Goal: Information Seeking & Learning: Learn about a topic

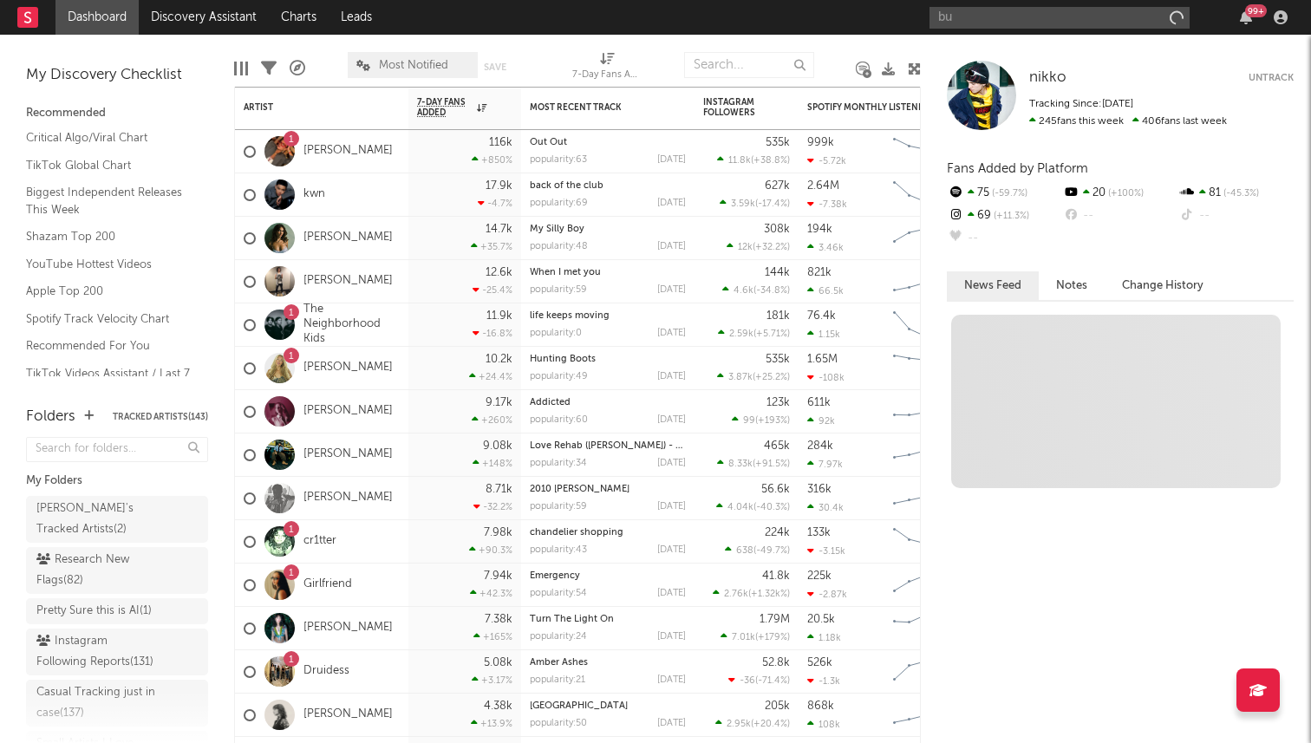
type input "b"
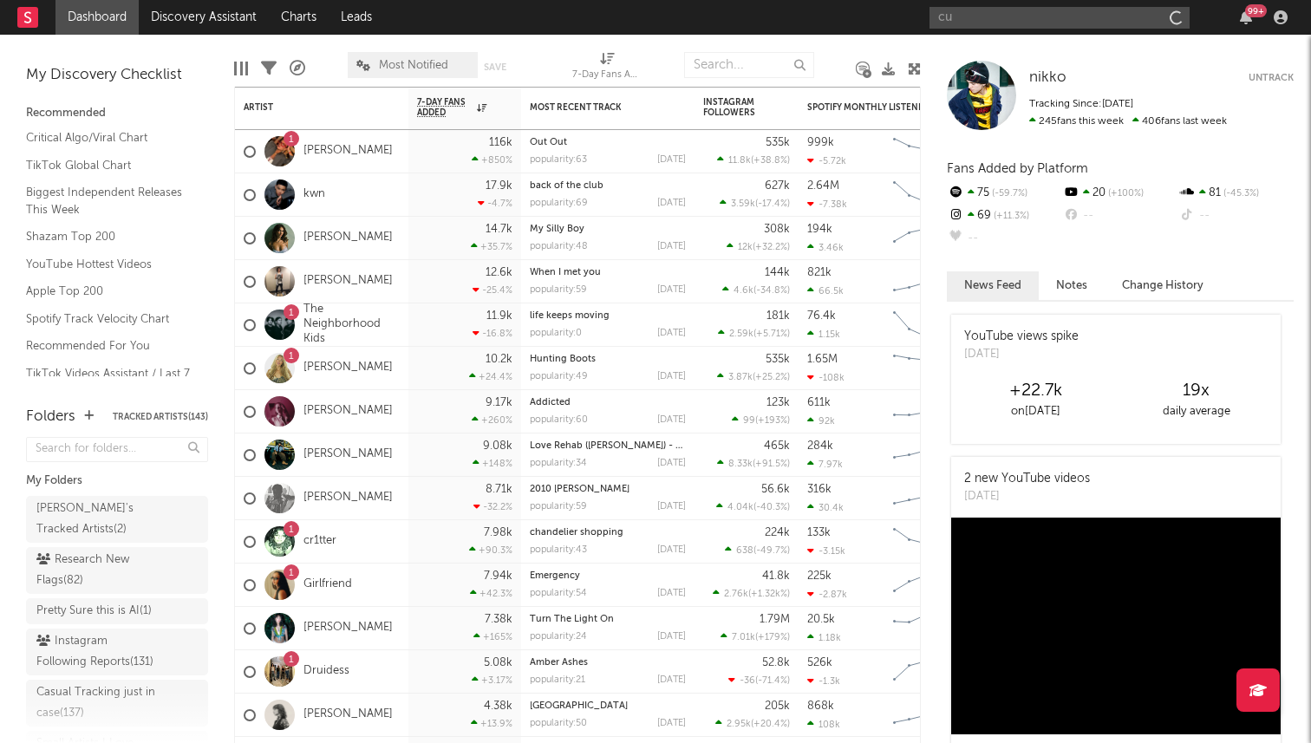
type input "c"
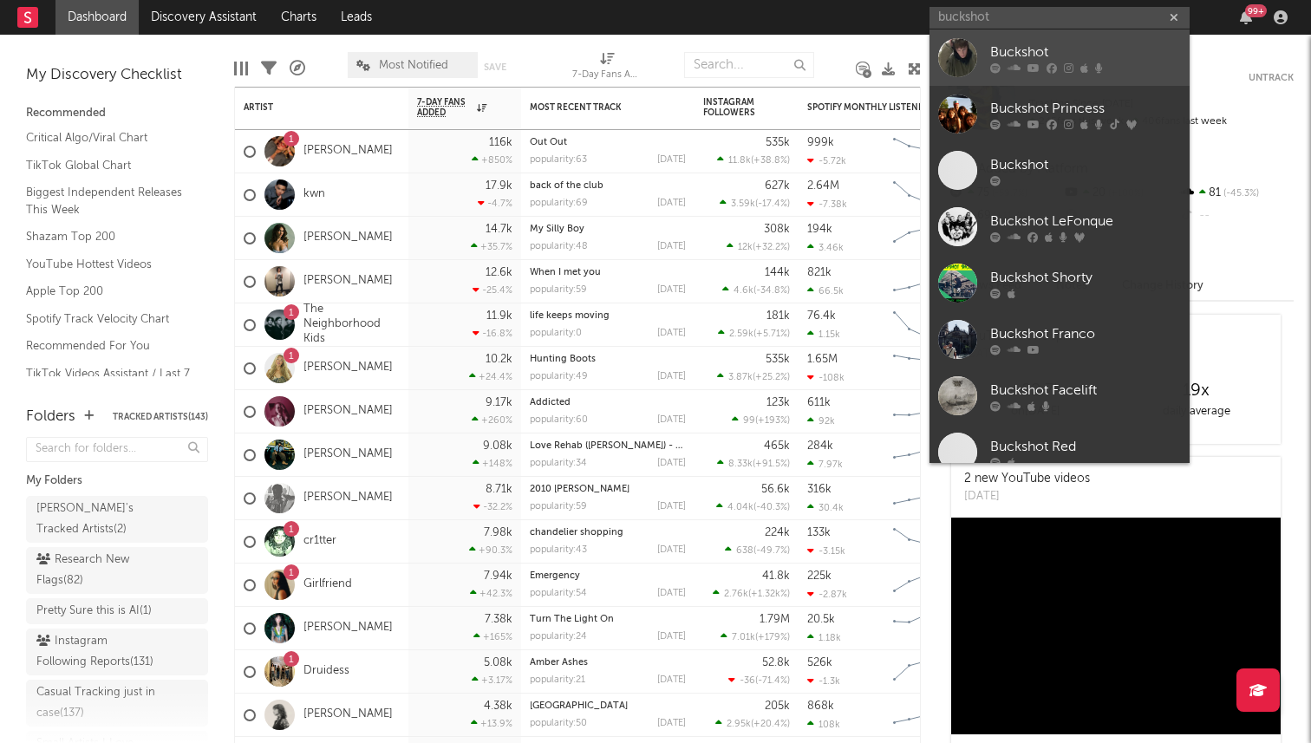
type input "buckshot"
click at [1014, 44] on div "Buckshot" at bounding box center [1085, 52] width 191 height 21
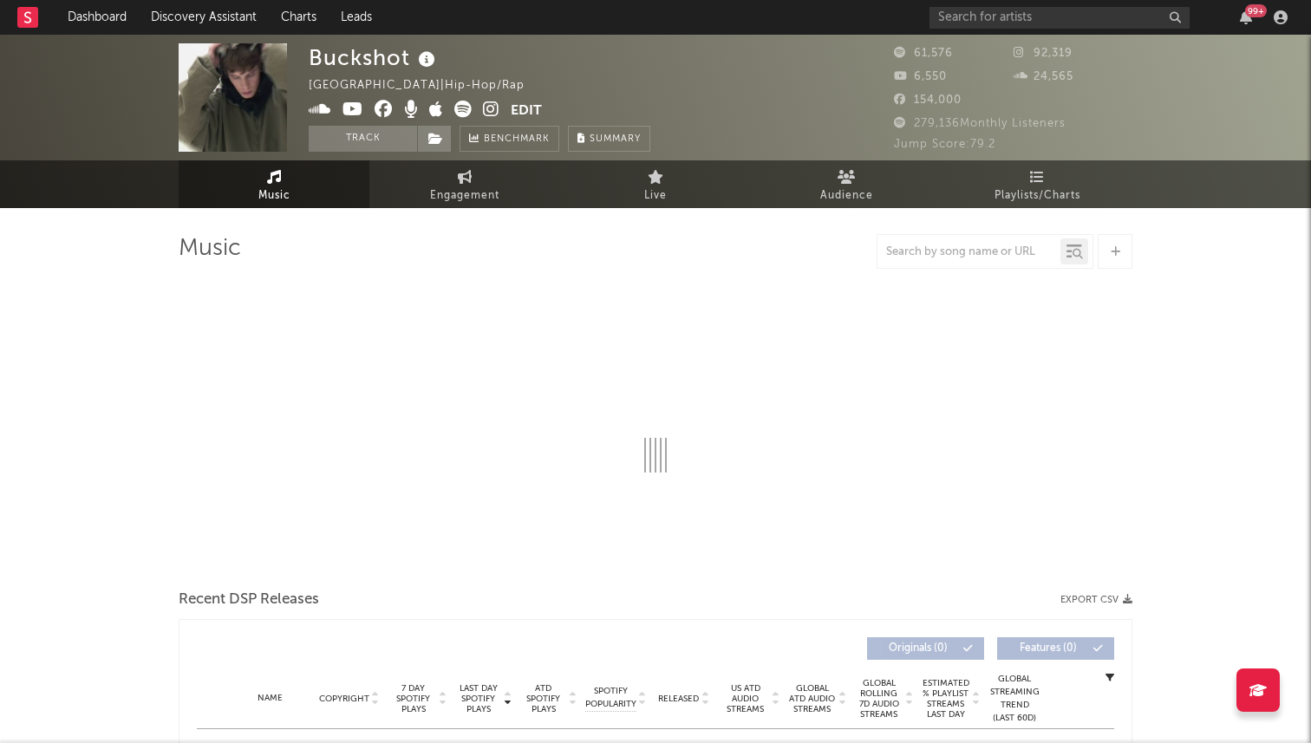
select select "6m"
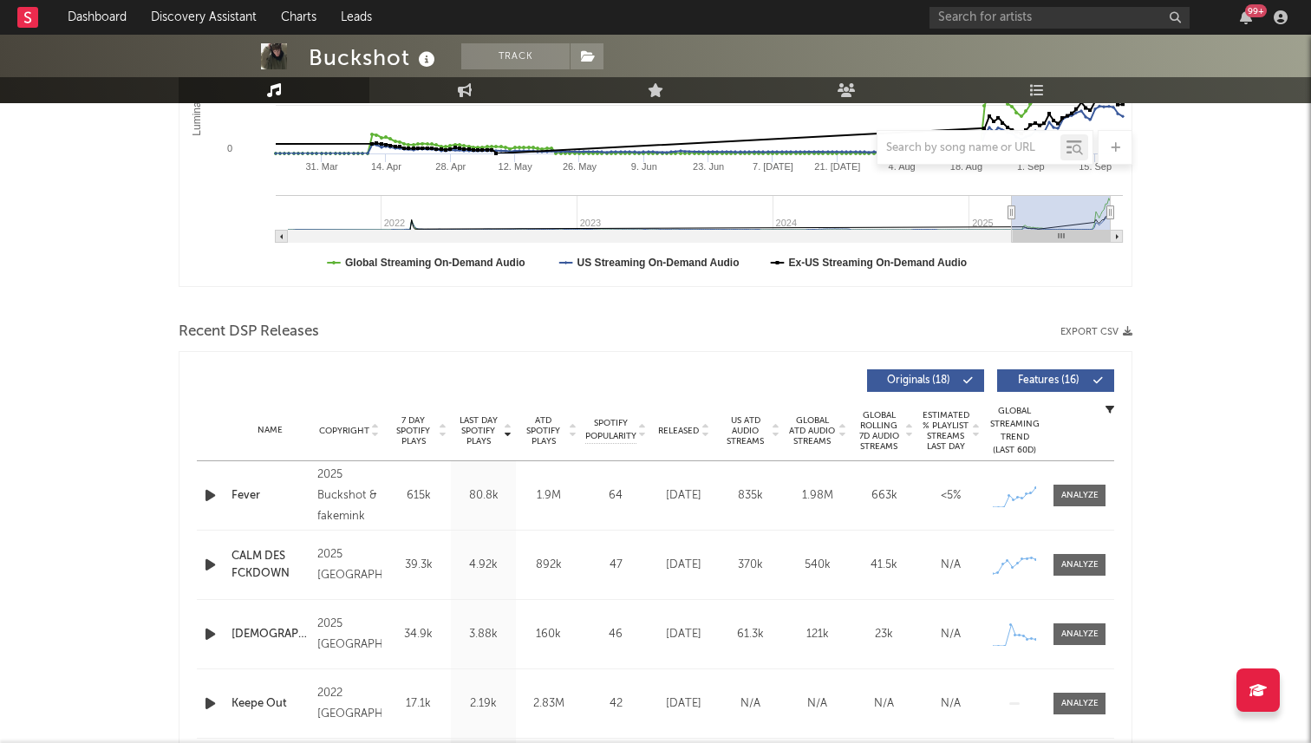
scroll to position [376, 0]
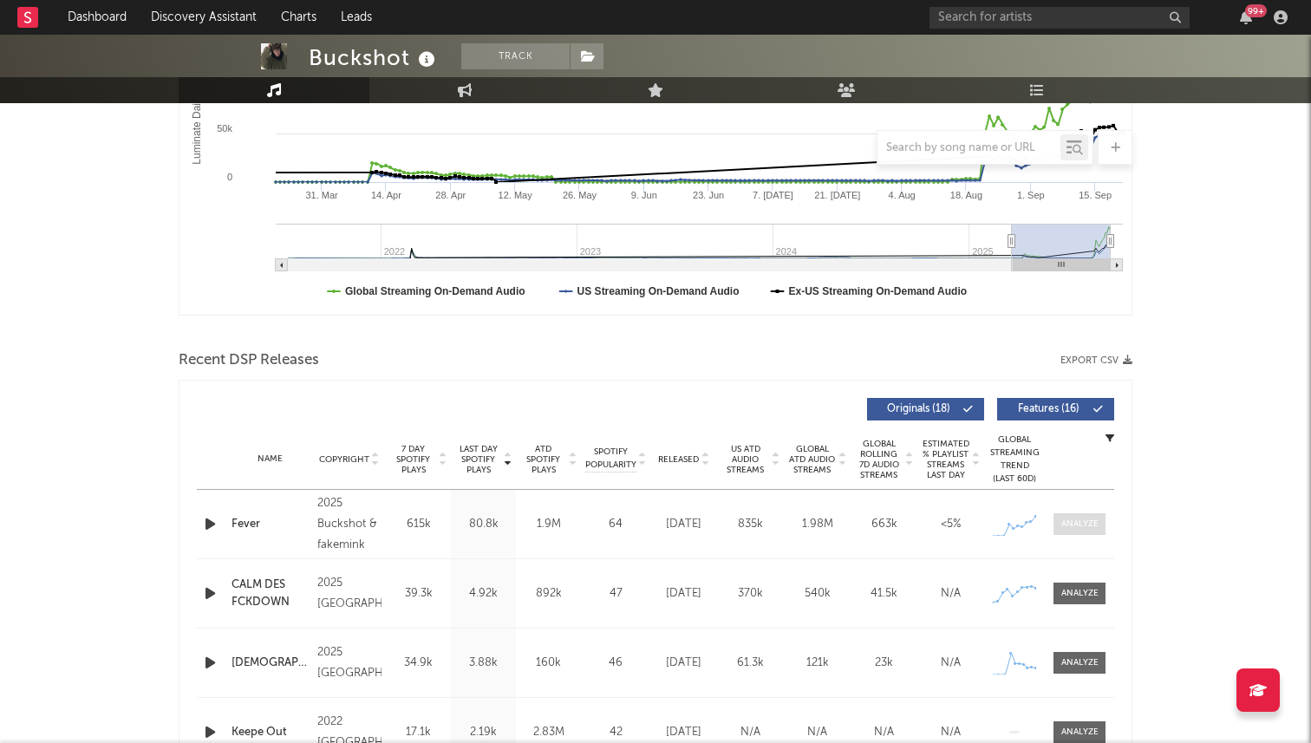
click at [1074, 516] on span at bounding box center [1079, 524] width 52 height 22
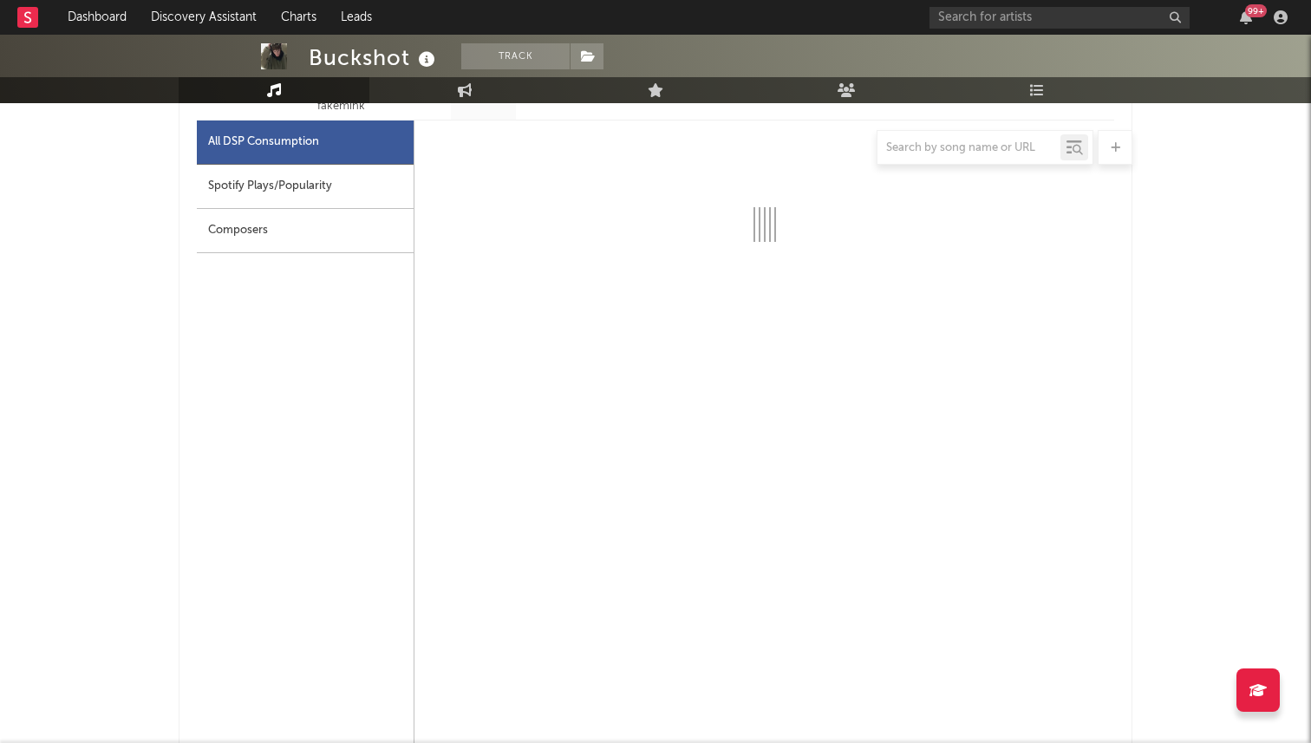
select select "1w"
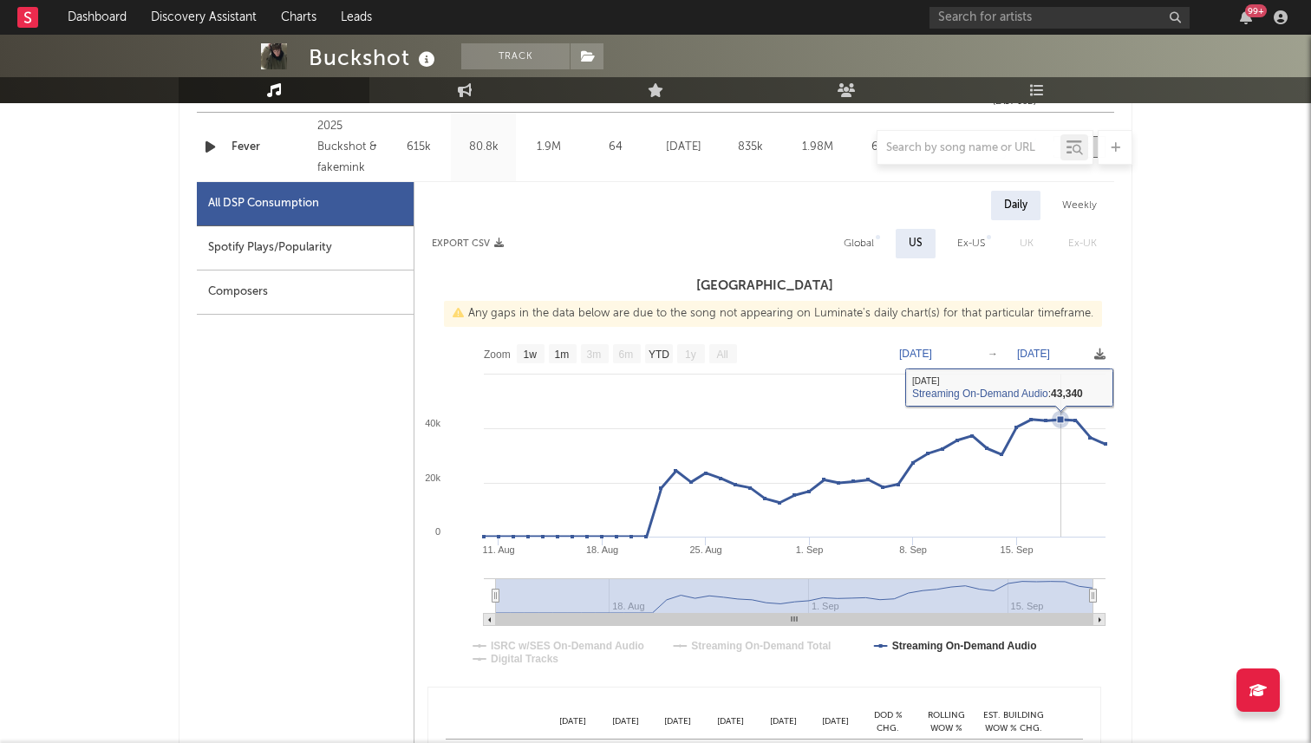
scroll to position [740, 0]
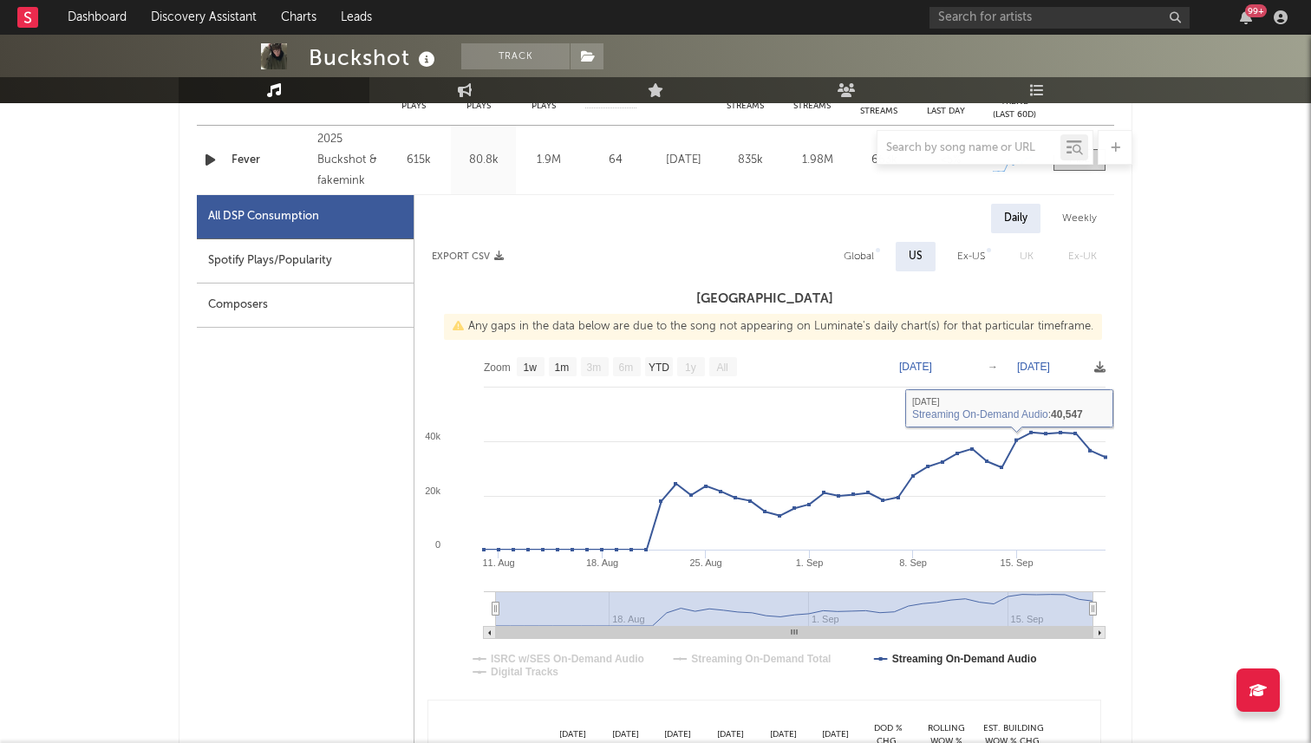
click at [876, 264] on div "Global" at bounding box center [859, 256] width 56 height 29
select select "1w"
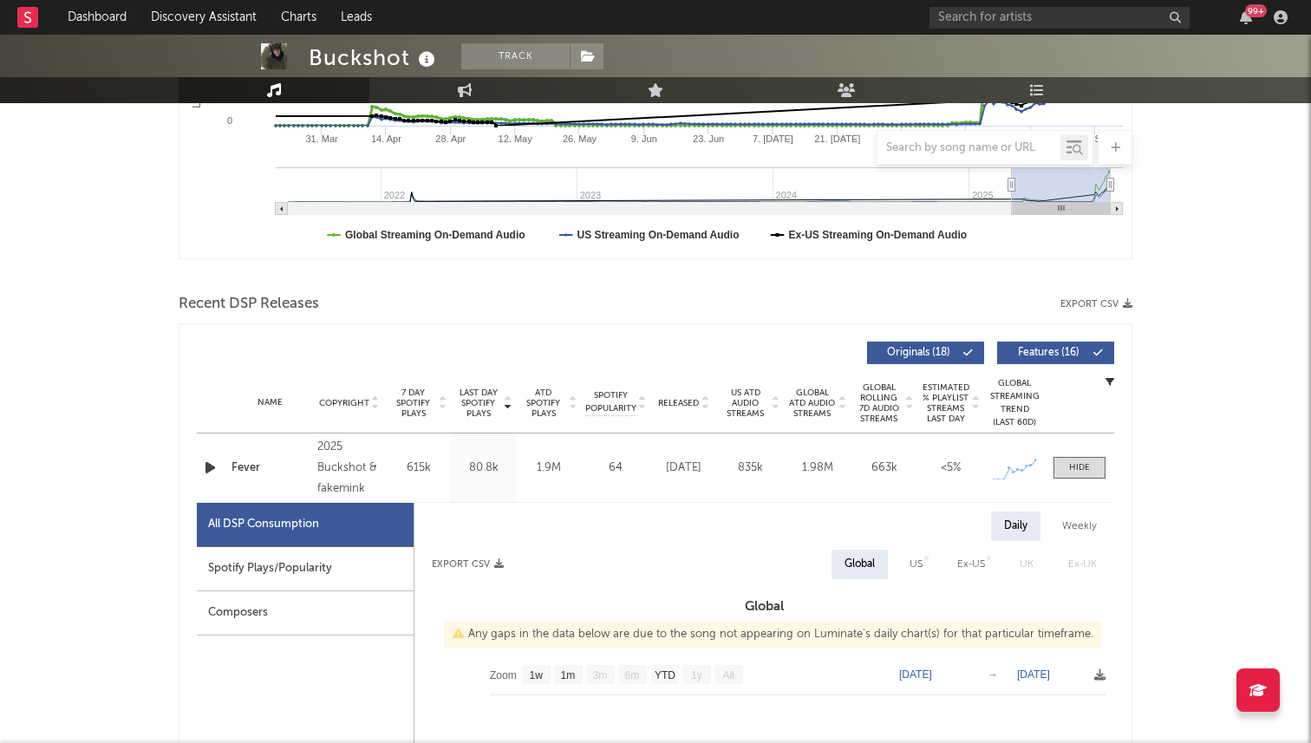
scroll to position [521, 0]
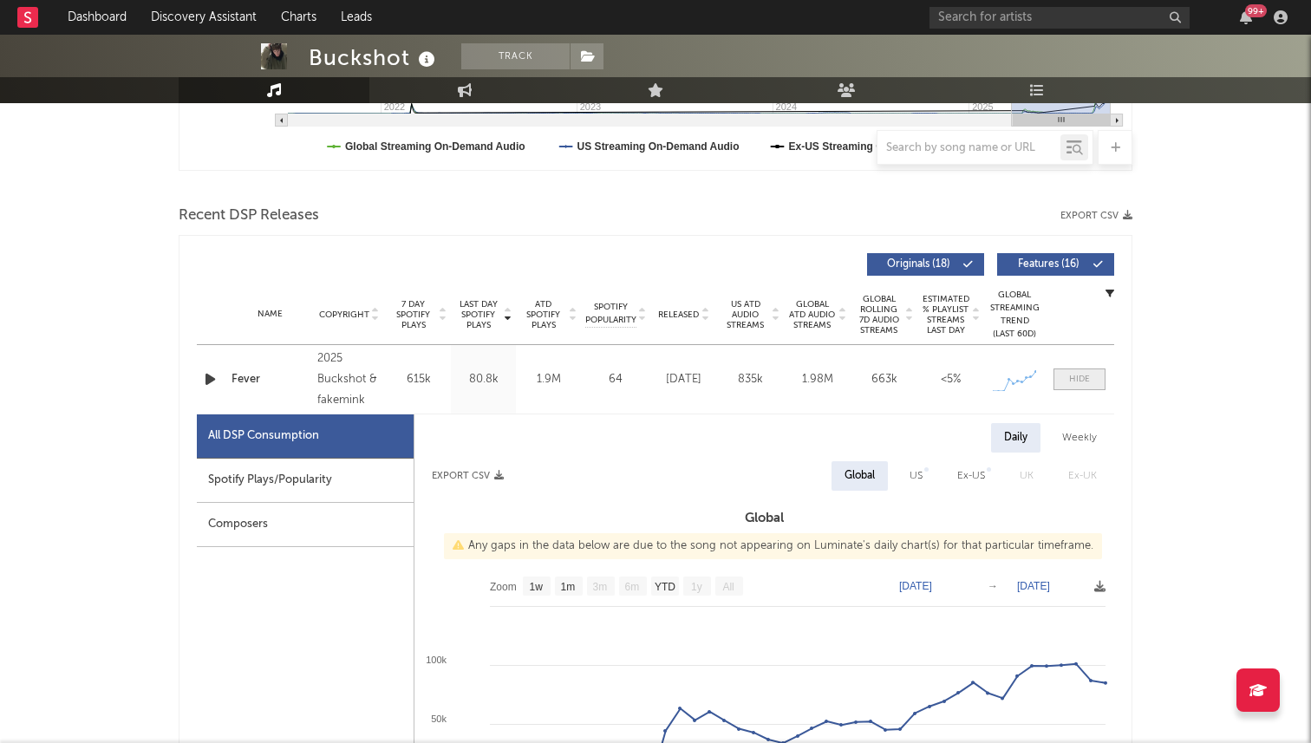
click at [1081, 375] on div at bounding box center [1079, 379] width 21 height 13
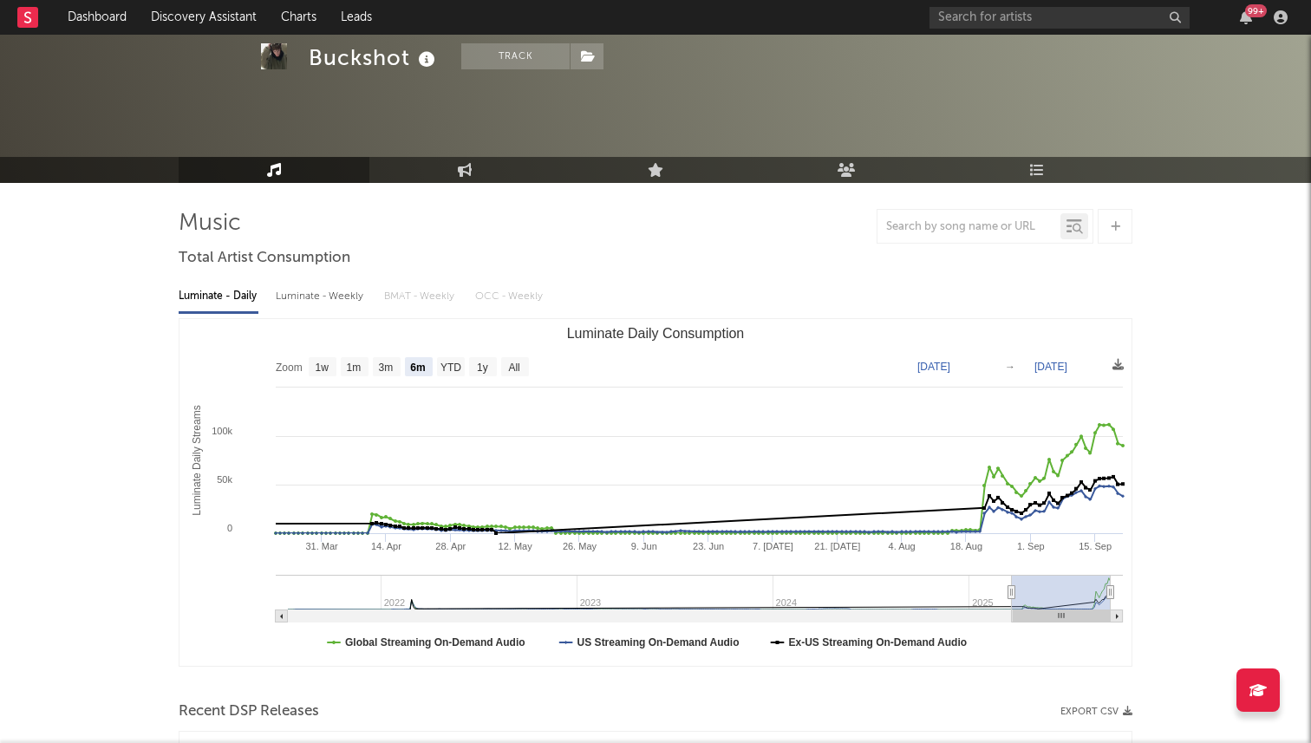
scroll to position [0, 0]
